Goal: Task Accomplishment & Management: Complete application form

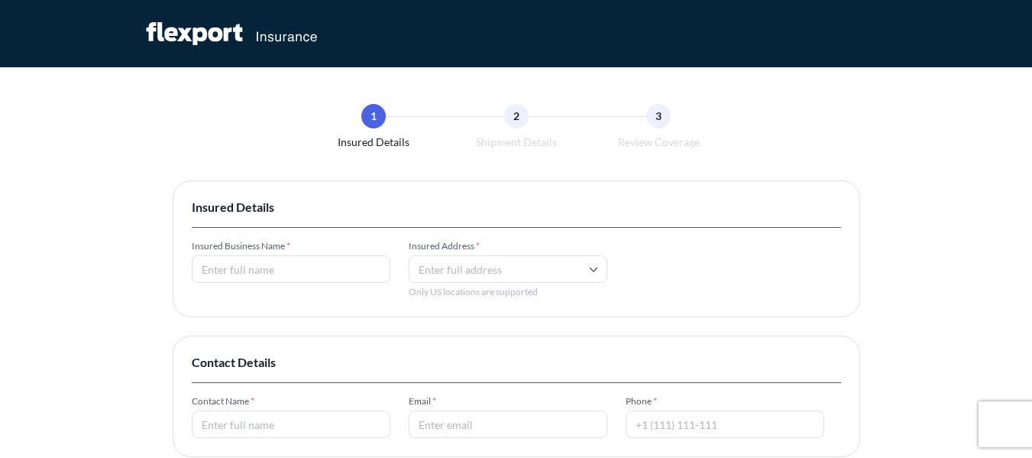
click at [290, 275] on input "Insured Business Name *" at bounding box center [291, 269] width 199 height 28
type input "Roswil Ltd Co LLC"
click at [429, 268] on input "Insured Address *" at bounding box center [508, 269] width 199 height 28
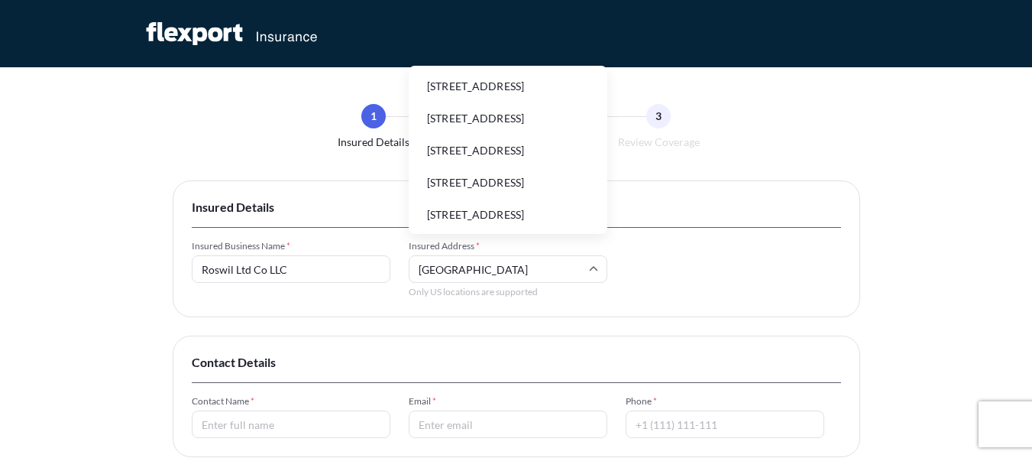
click at [525, 93] on li "[STREET_ADDRESS]" at bounding box center [508, 86] width 186 height 29
type input "[STREET_ADDRESS]"
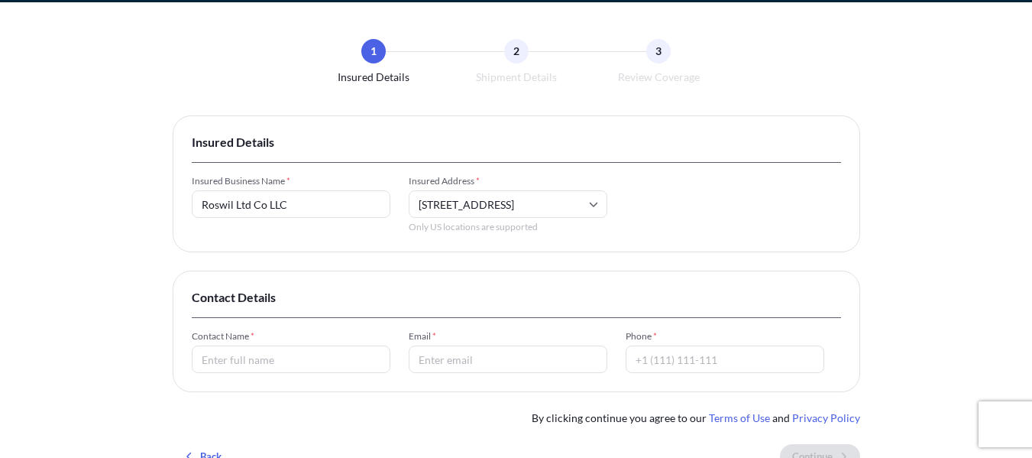
scroll to position [153, 0]
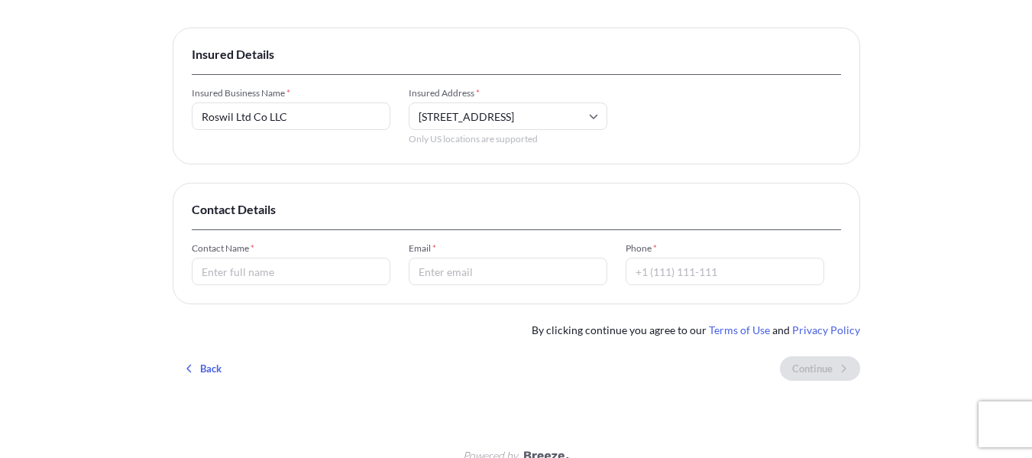
click at [257, 272] on input "Contact Name *" at bounding box center [291, 271] width 199 height 28
type input "[PERSON_NAME]"
click at [484, 271] on input "Email *" at bounding box center [508, 271] width 199 height 28
type input "[EMAIL_ADDRESS][DOMAIN_NAME]"
click at [703, 270] on input "Phone *" at bounding box center [725, 271] width 199 height 28
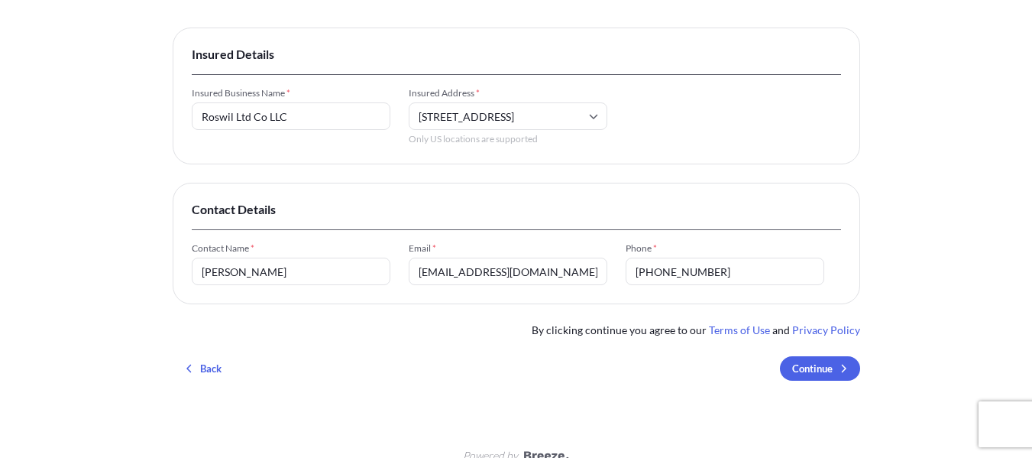
type input "[PHONE_NUMBER]"
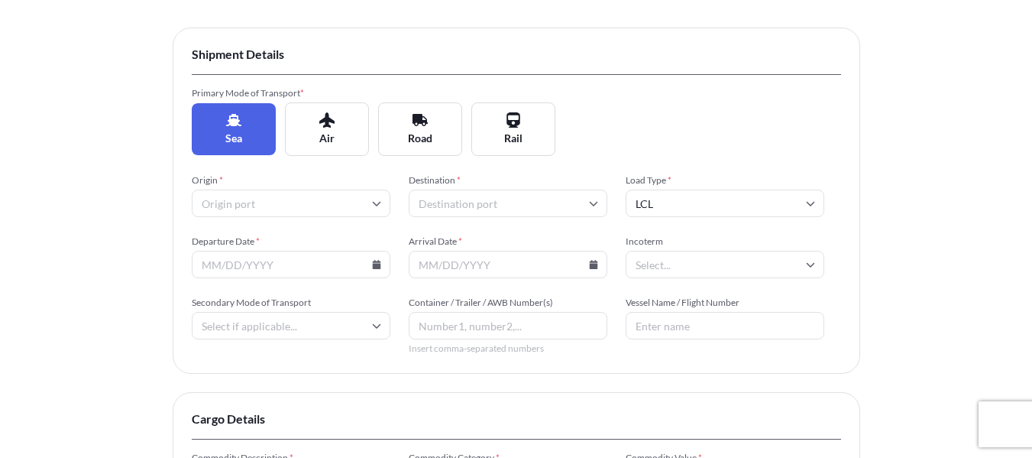
click at [444, 203] on input "Destination *" at bounding box center [508, 203] width 199 height 28
click at [333, 202] on input "Origin *" at bounding box center [291, 203] width 199 height 28
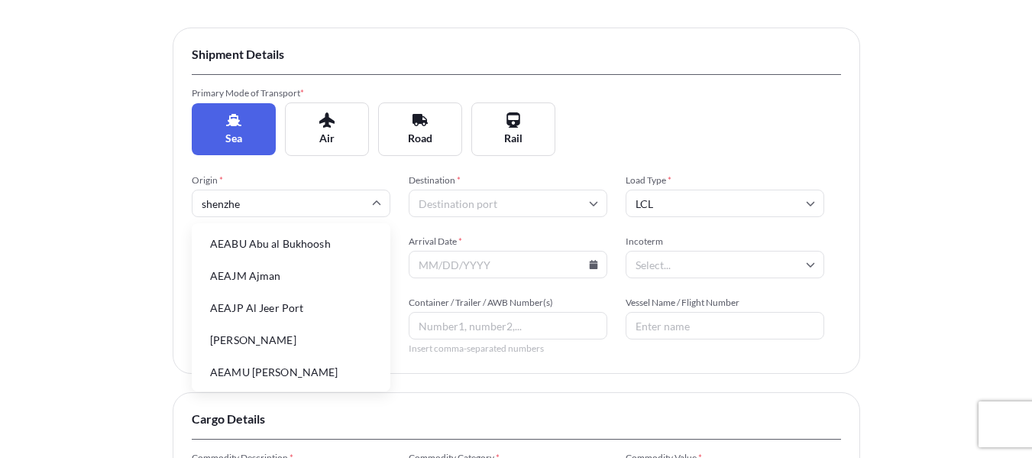
type input "shenzhen"
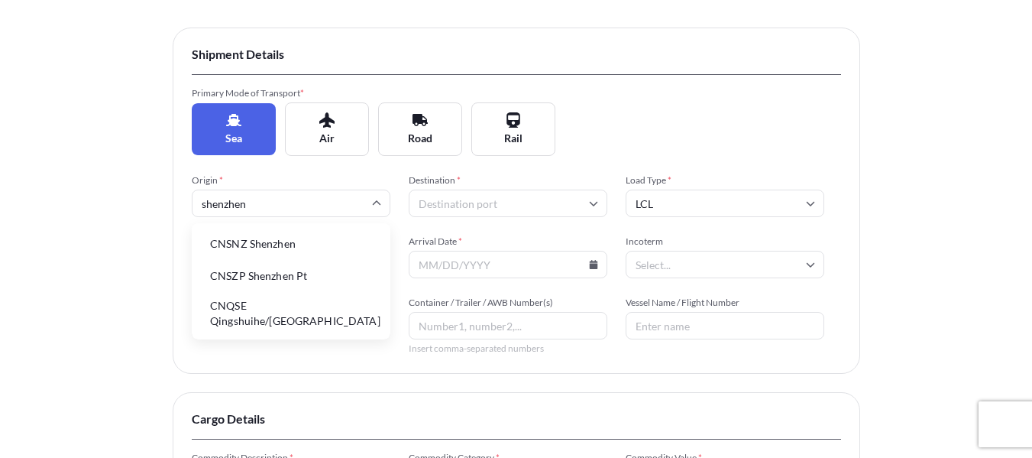
click at [322, 248] on li "CNSNZ Shenzhen" at bounding box center [291, 243] width 186 height 29
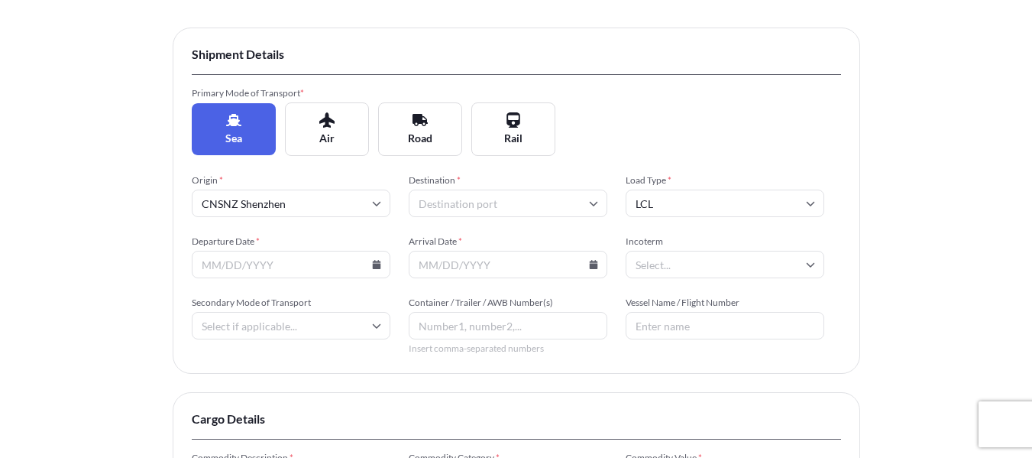
click at [469, 201] on input "Destination *" at bounding box center [508, 203] width 199 height 28
type input "[GEOGRAPHIC_DATA]"
click at [546, 246] on li "USLAX [GEOGRAPHIC_DATA]" at bounding box center [508, 243] width 186 height 29
click at [330, 266] on input "Departure Date *" at bounding box center [291, 265] width 199 height 28
click at [377, 267] on icon at bounding box center [376, 264] width 8 height 9
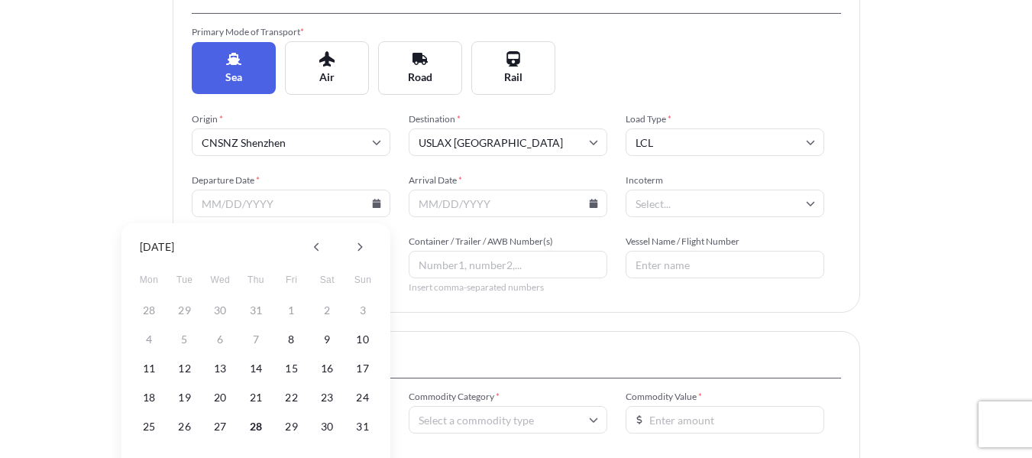
scroll to position [306, 0]
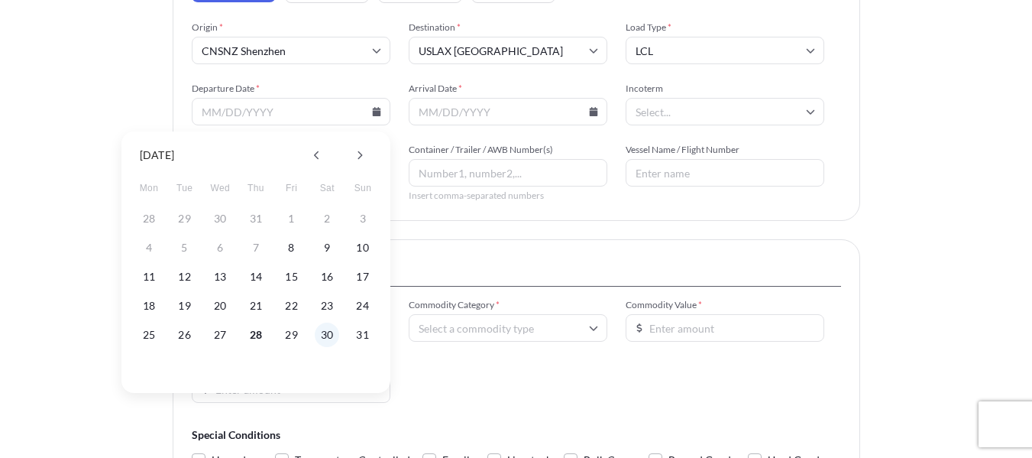
click at [322, 331] on button "30" at bounding box center [327, 334] width 24 height 24
type input "[DATE]"
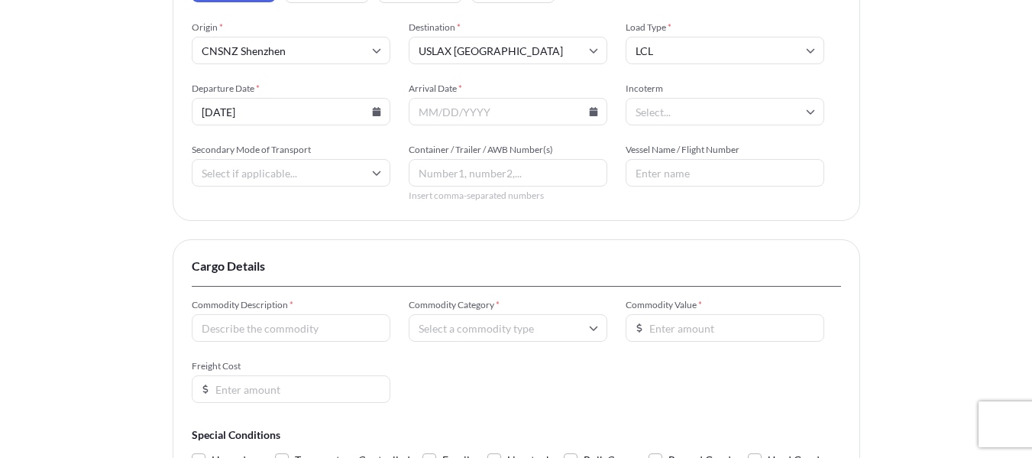
click at [481, 115] on input "Arrival Date *" at bounding box center [508, 112] width 199 height 28
click at [558, 107] on input "Arrival Date *" at bounding box center [508, 112] width 199 height 28
click at [594, 114] on icon at bounding box center [593, 111] width 8 height 9
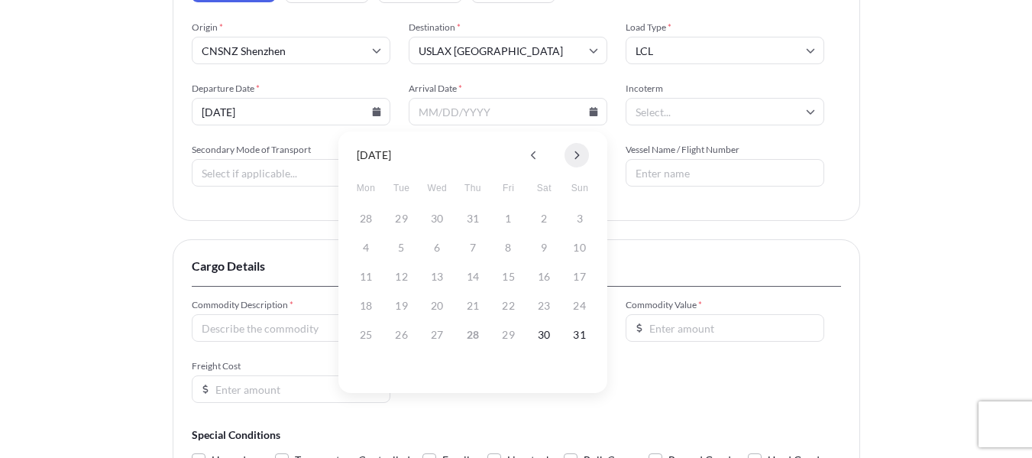
click at [585, 154] on button at bounding box center [577, 155] width 24 height 24
click at [550, 216] on button "4" at bounding box center [544, 218] width 24 height 24
type input "[DATE]"
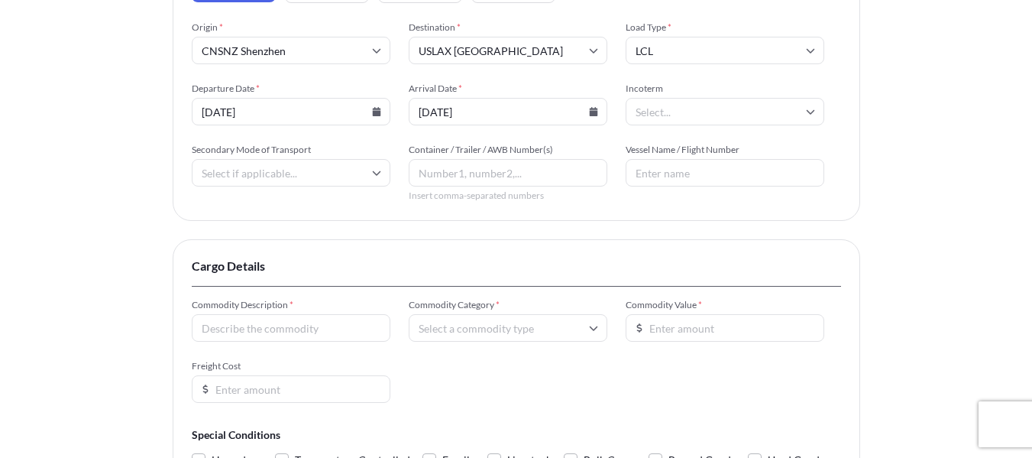
click at [122, 189] on div "Insured Details 2 Shipment Details 3 Review Coverage Shipment Details Primary M…" at bounding box center [516, 164] width 1032 height 940
click at [720, 116] on input "Incoterm" at bounding box center [725, 112] width 199 height 28
type input "FO"
click at [698, 148] on li "FOB" at bounding box center [725, 152] width 186 height 29
click at [300, 174] on input "Secondary Mode of Transport" at bounding box center [291, 173] width 199 height 28
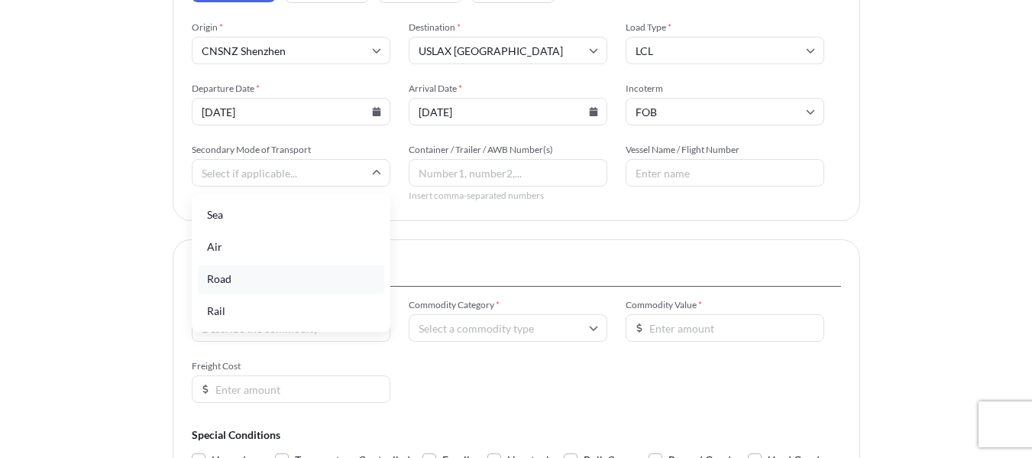
click at [244, 280] on div "Road" at bounding box center [291, 278] width 186 height 29
type input "Road"
click at [675, 169] on input "Vessel Name / Flight Number" at bounding box center [725, 173] width 199 height 28
paste input "YM UBIQUITY /0072E"
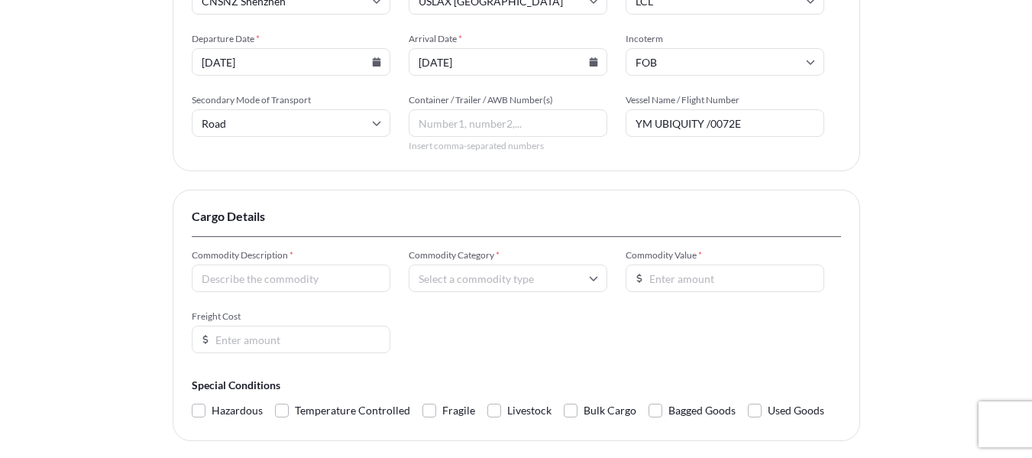
scroll to position [382, 0]
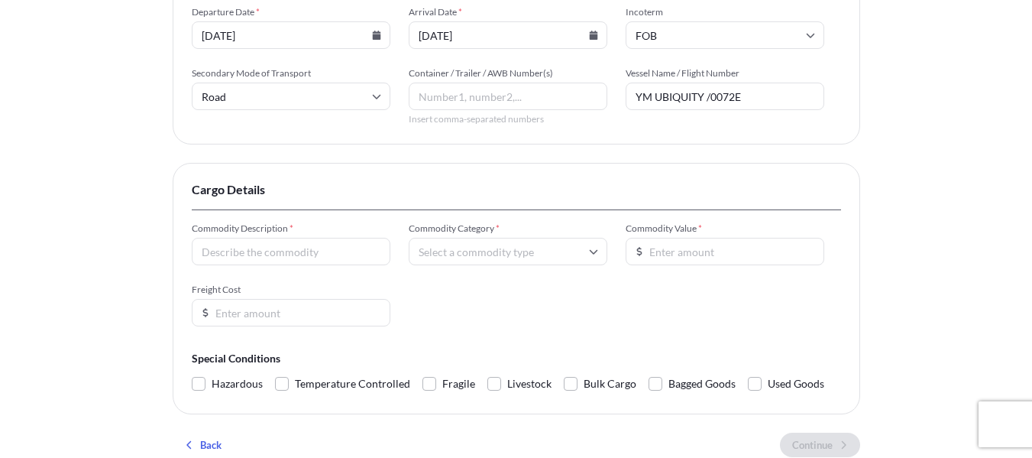
type input "YM UBIQUITY /0072E"
click at [329, 257] on input "Commodity Description *" at bounding box center [291, 252] width 199 height 28
type input "Plastic Poly Mailers"
click at [513, 256] on input "Commodity Category *" at bounding box center [508, 252] width 199 height 28
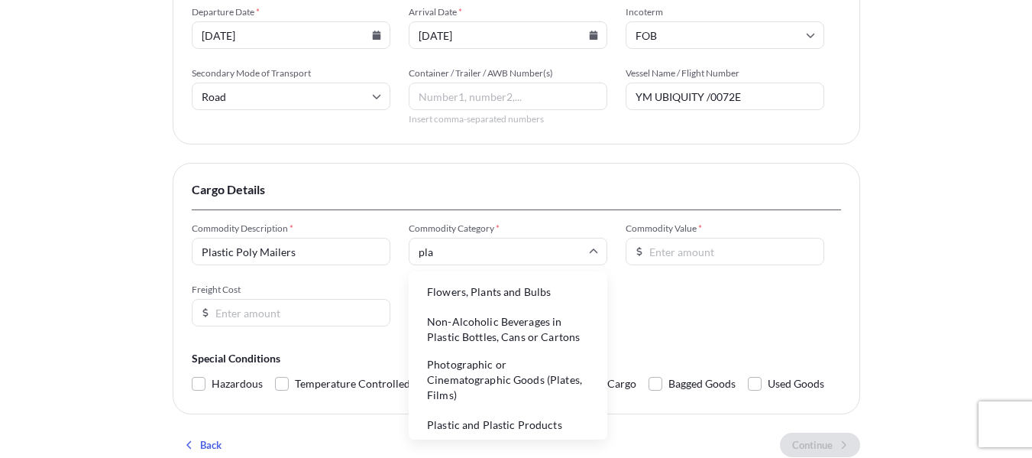
type input "plas"
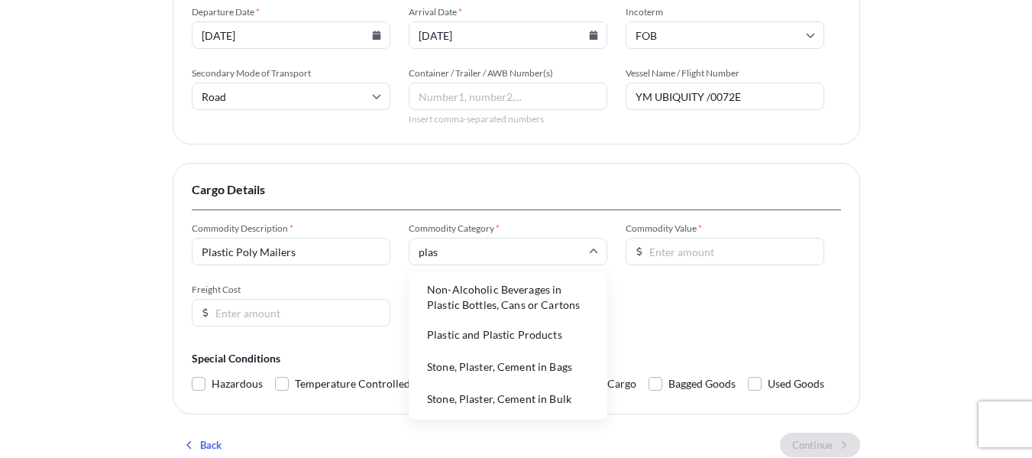
click at [507, 334] on li "Plastic and Plastic Products" at bounding box center [508, 334] width 186 height 29
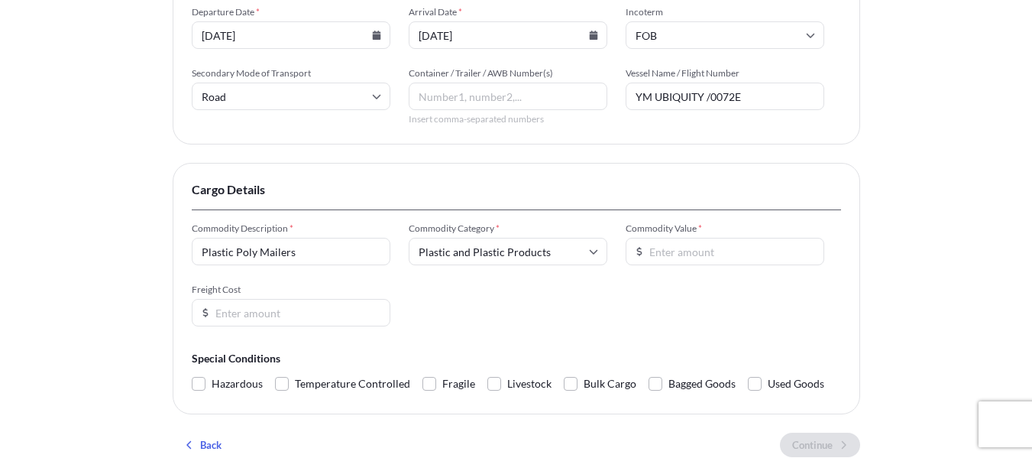
click at [672, 248] on input "Commodity Value *" at bounding box center [725, 252] width 199 height 28
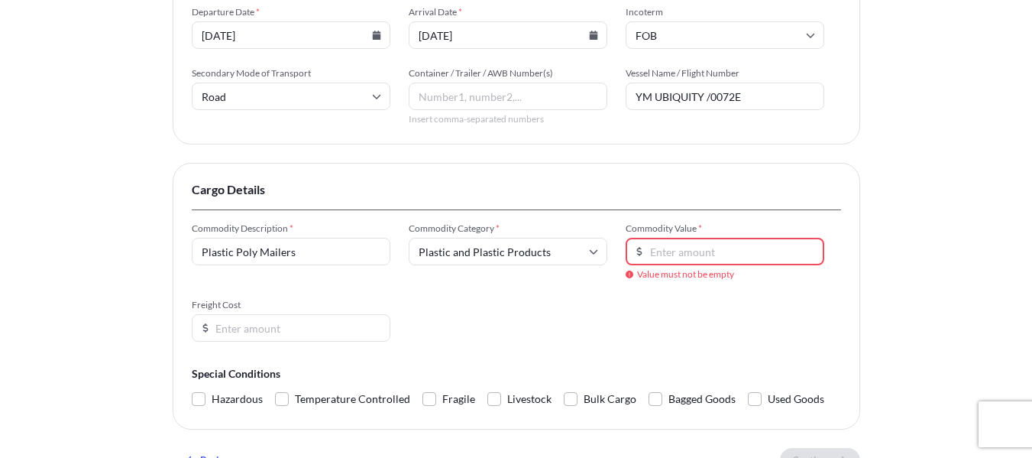
drag, startPoint x: 873, startPoint y: 286, endPoint x: 782, endPoint y: 285, distance: 90.2
click at [873, 286] on div "Insured Details 2 Shipment Details 3 Review Coverage Shipment Details Primary M…" at bounding box center [516, 95] width 1032 height 955
click at [694, 248] on input "Commodity Value *" at bounding box center [725, 252] width 199 height 28
paste input "3153.80"
type input "3153.80"
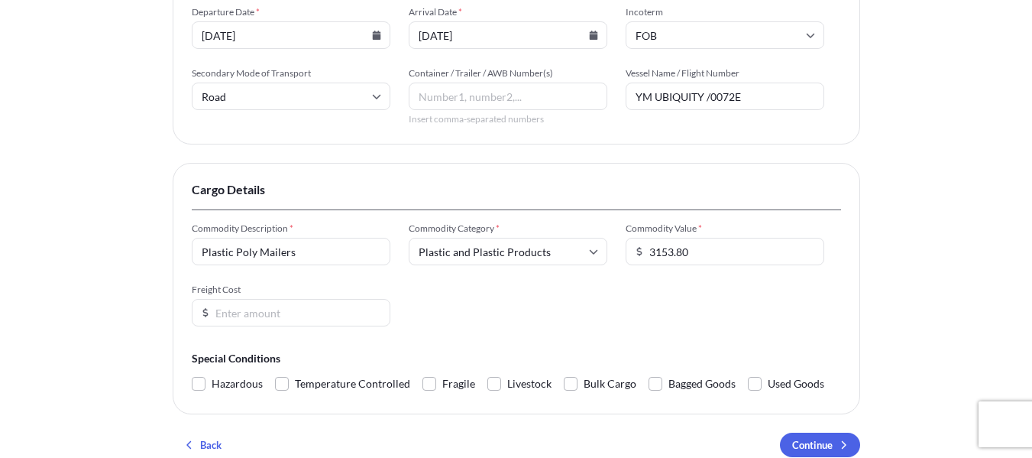
click at [898, 238] on div "Insured Details 2 Shipment Details 3 Review Coverage Shipment Details Primary M…" at bounding box center [516, 88] width 1032 height 940
click at [261, 312] on input "Freight Cost" at bounding box center [291, 313] width 199 height 28
paste input "197.98"
type input "197.98"
click at [127, 296] on div "Insured Details 2 Shipment Details 3 Review Coverage Shipment Details Primary M…" at bounding box center [516, 88] width 1032 height 940
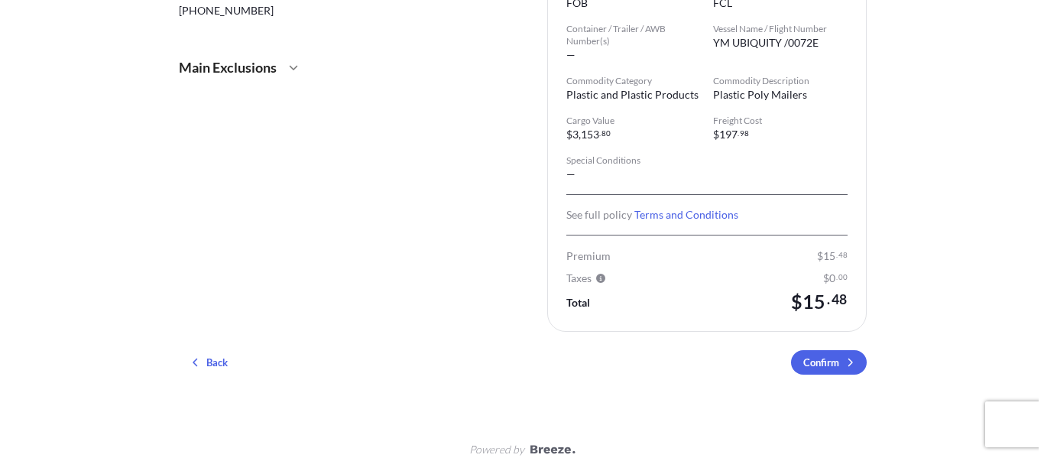
scroll to position [393, 0]
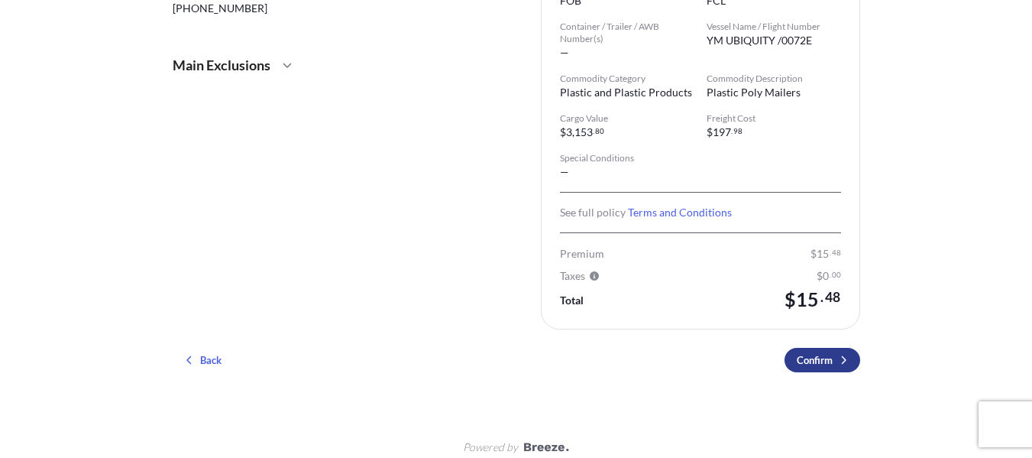
click at [817, 352] on p "Confirm" at bounding box center [815, 359] width 36 height 15
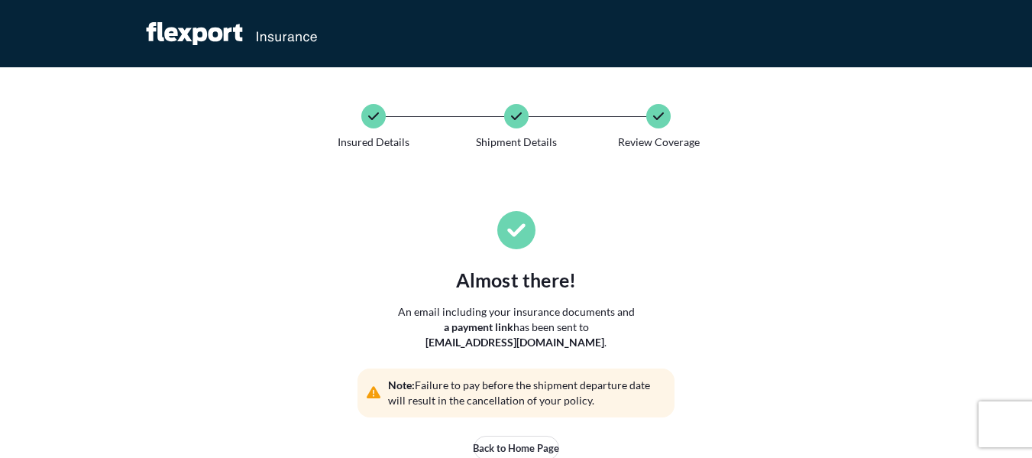
scroll to position [153, 0]
